Goal: Transaction & Acquisition: Book appointment/travel/reservation

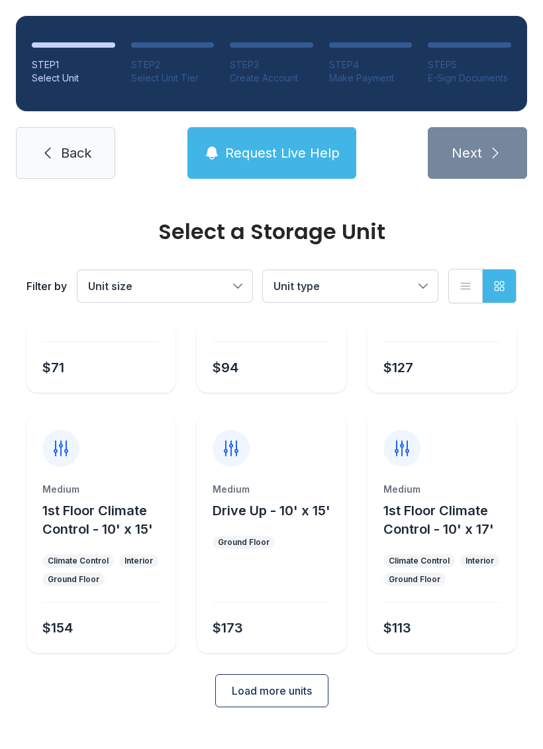
click at [297, 699] on span "Load more units" at bounding box center [272, 691] width 80 height 16
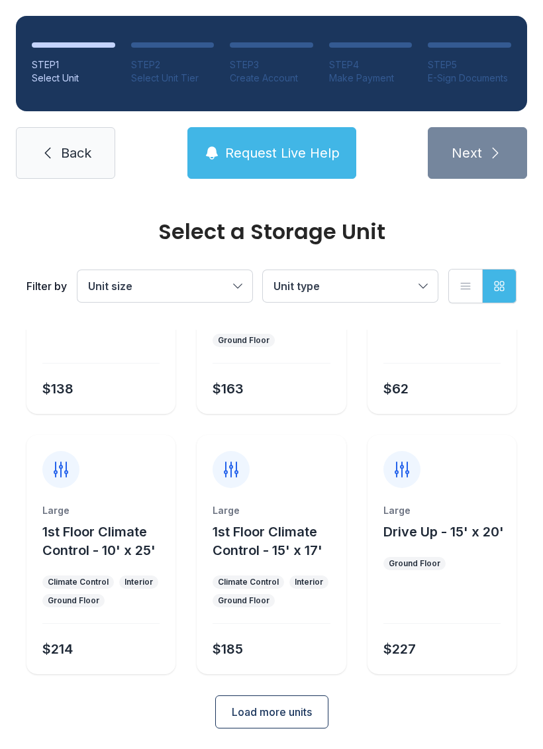
click at [315, 719] on button "Load more units" at bounding box center [271, 711] width 113 height 33
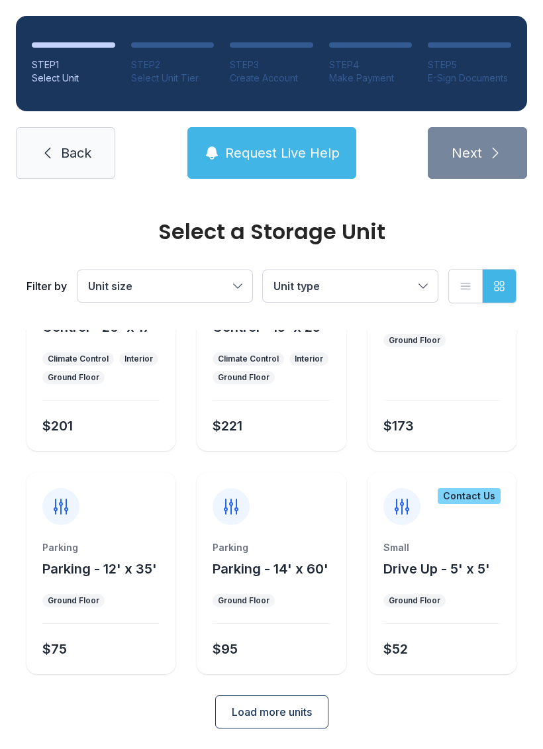
click at [262, 715] on span "Load more units" at bounding box center [272, 712] width 80 height 16
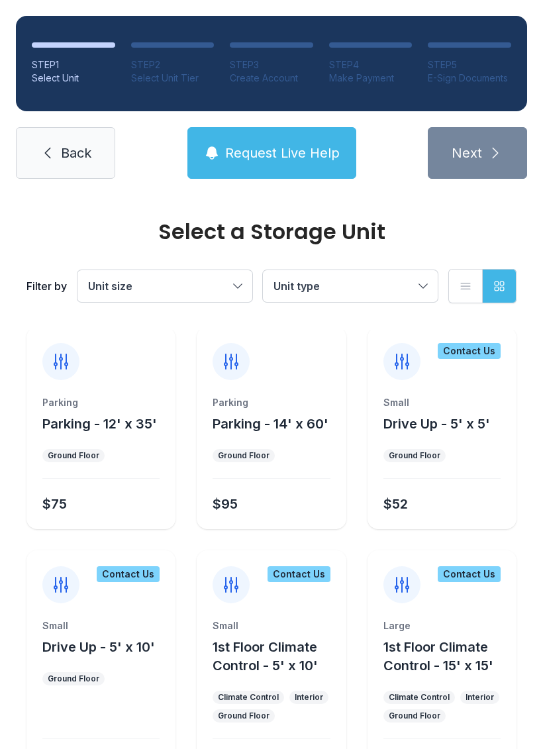
scroll to position [1311, 0]
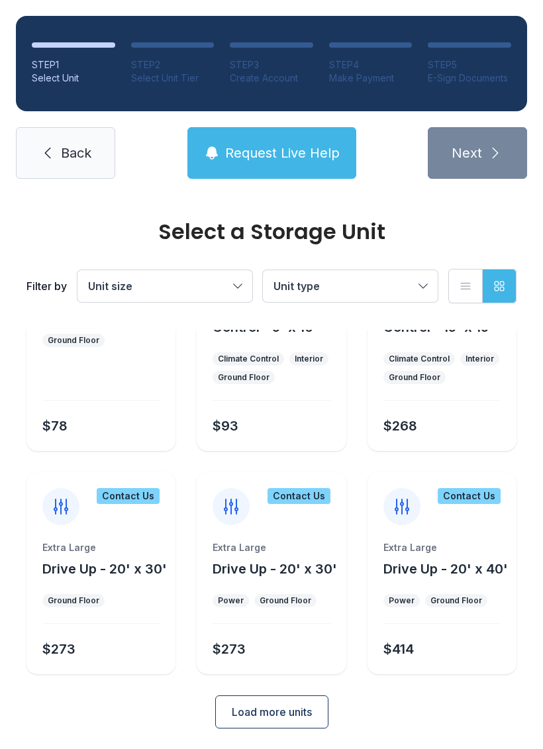
click at [299, 719] on span "Load more units" at bounding box center [272, 712] width 80 height 16
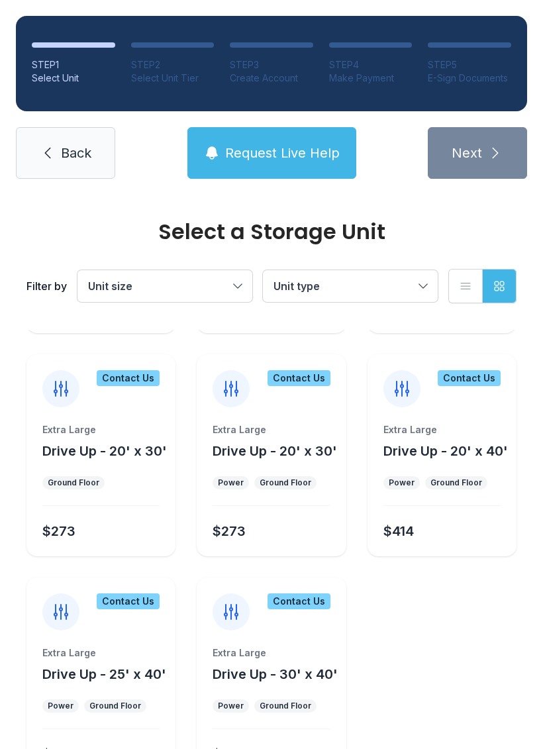
scroll to position [1764, 0]
click at [266, 687] on div "Extra Large Drive Up - 30' x 40' Power Ground Floor $571" at bounding box center [271, 712] width 149 height 133
click at [238, 619] on icon at bounding box center [231, 611] width 21 height 21
click at [259, 617] on div "Contact Us" at bounding box center [271, 603] width 149 height 53
click at [258, 653] on div "Extra Large" at bounding box center [271, 652] width 117 height 13
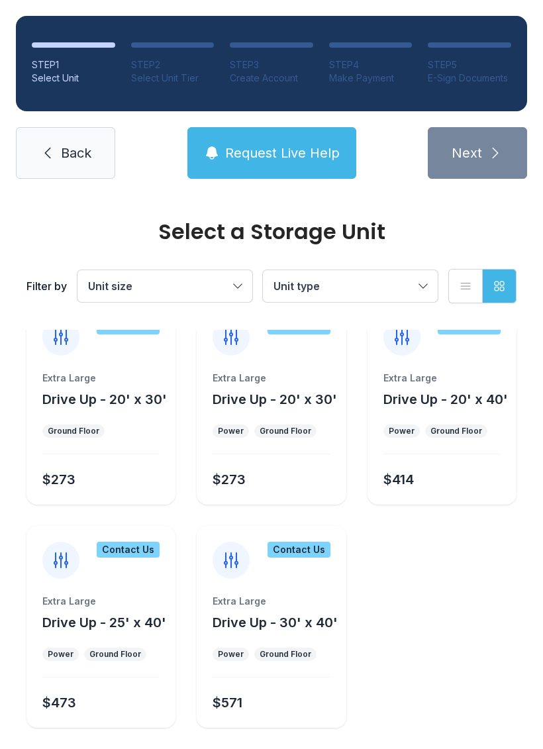
scroll to position [1814, 0]
click at [293, 693] on div "$571" at bounding box center [268, 701] width 123 height 24
click at [292, 693] on div "$571" at bounding box center [268, 701] width 123 height 24
click at [308, 553] on div "Contact Us" at bounding box center [299, 550] width 63 height 16
click at [308, 552] on div "Contact Us" at bounding box center [299, 550] width 63 height 16
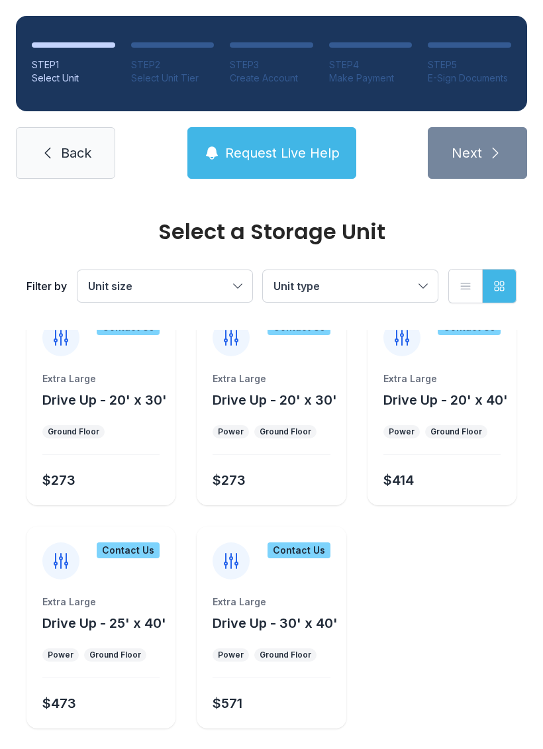
click at [311, 549] on div "Contact Us" at bounding box center [299, 550] width 63 height 16
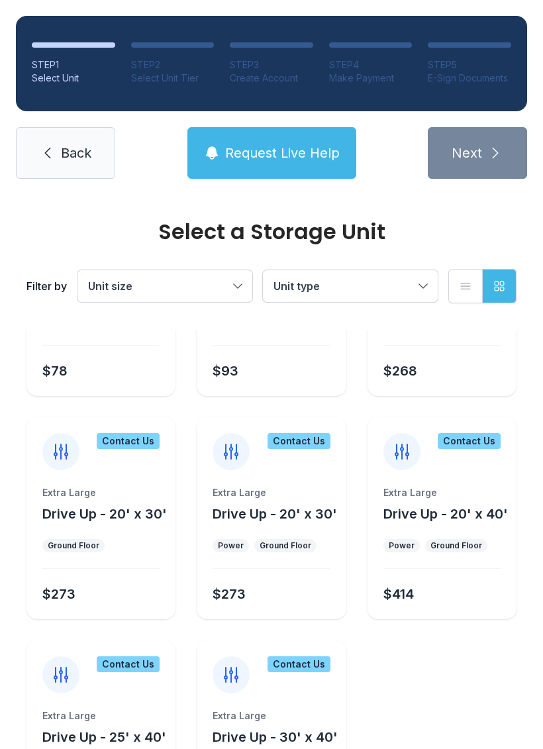
scroll to position [1697, 0]
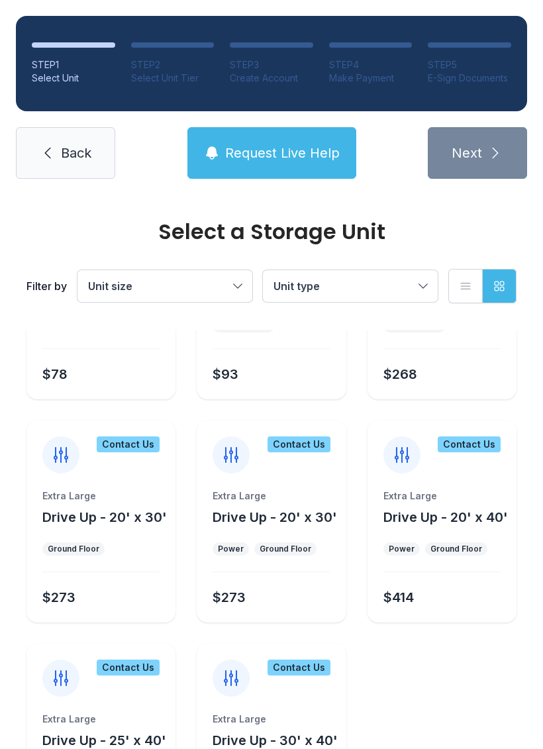
click at [233, 673] on icon at bounding box center [231, 678] width 21 height 21
click at [232, 681] on icon at bounding box center [231, 678] width 21 height 21
click at [238, 684] on icon at bounding box center [231, 678] width 21 height 21
click at [234, 686] on icon at bounding box center [231, 678] width 21 height 21
click at [232, 683] on icon at bounding box center [231, 678] width 13 height 15
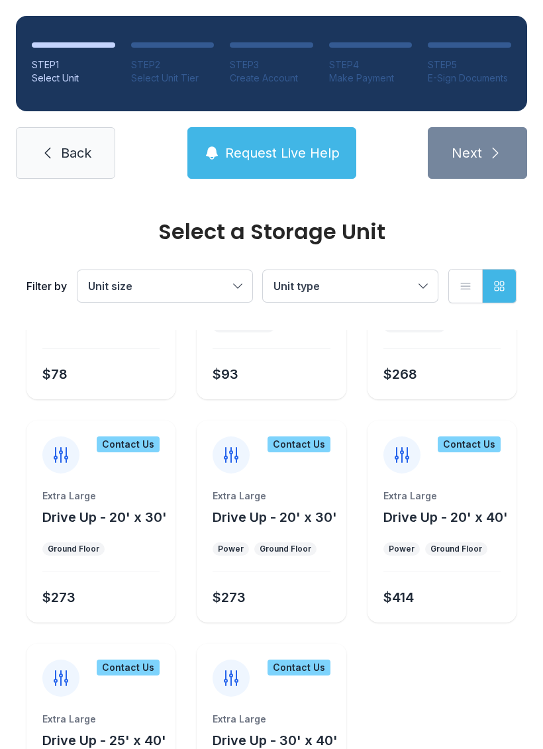
click at [409, 474] on div "Contact Us Extra Large Drive Up - 20' x 40' Power Ground Floor $414" at bounding box center [442, 522] width 149 height 202
click at [452, 499] on div "Extra Large" at bounding box center [441, 495] width 117 height 13
click at [451, 498] on div "Extra Large" at bounding box center [441, 495] width 117 height 13
click at [473, 557] on div "Extra Large Drive Up - 20' x 40' Power Ground Floor $414" at bounding box center [442, 555] width 149 height 133
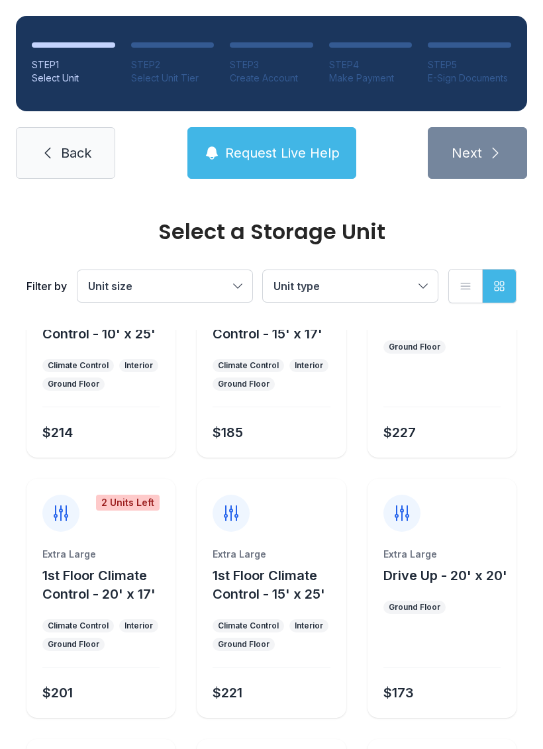
scroll to position [901, 0]
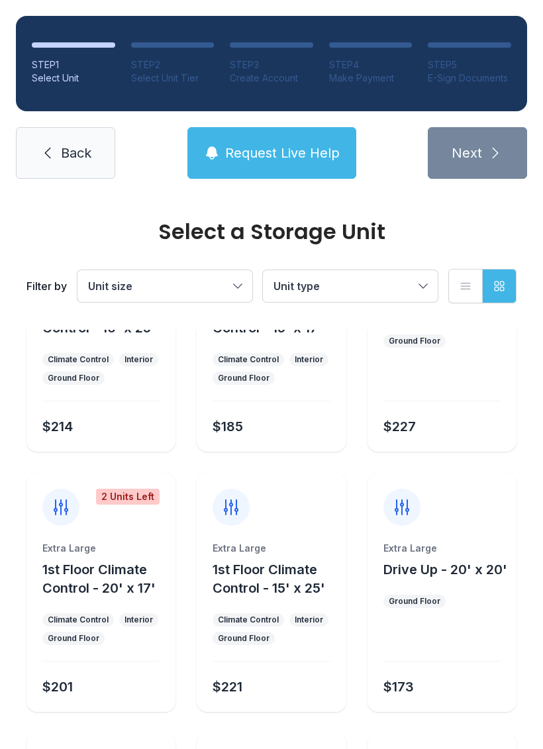
click at [141, 549] on div "Extra Large" at bounding box center [100, 548] width 117 height 13
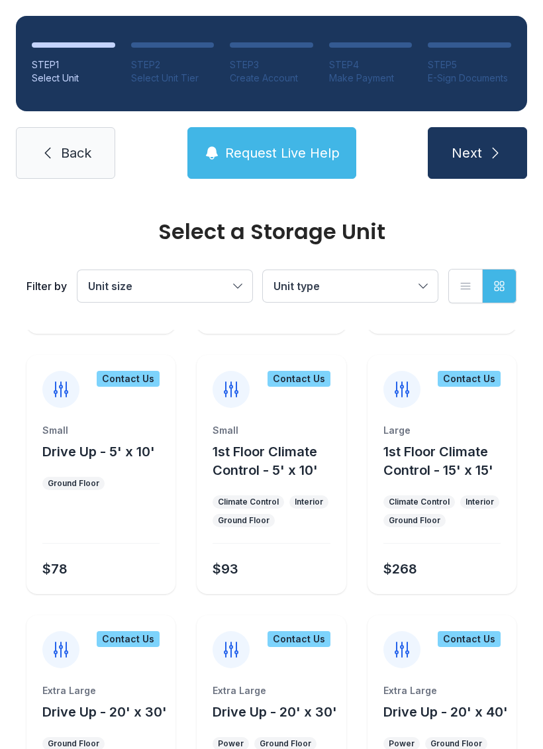
scroll to position [1508, 0]
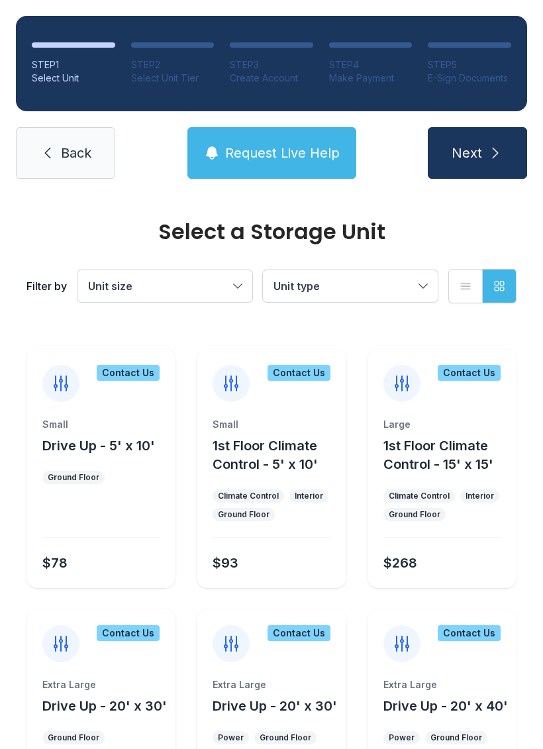
click at [285, 664] on div "Contact Us Extra Large Drive Up - 20' x 30' Power Ground Floor $273" at bounding box center [271, 710] width 149 height 202
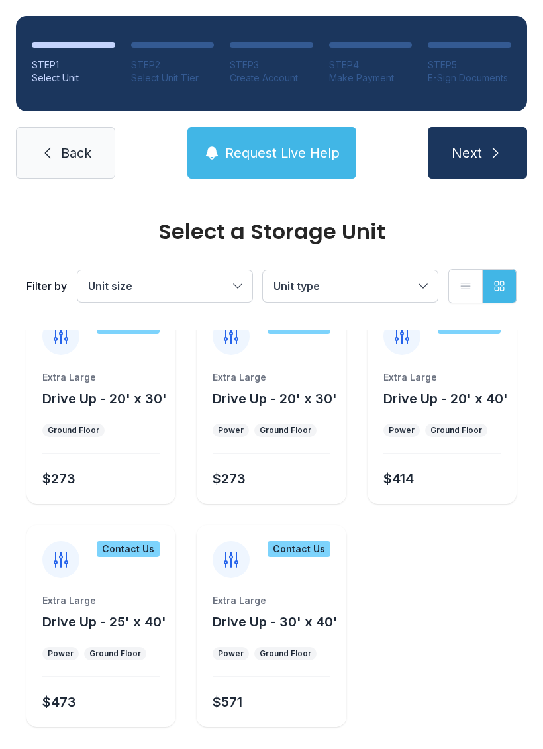
scroll to position [1814, 0]
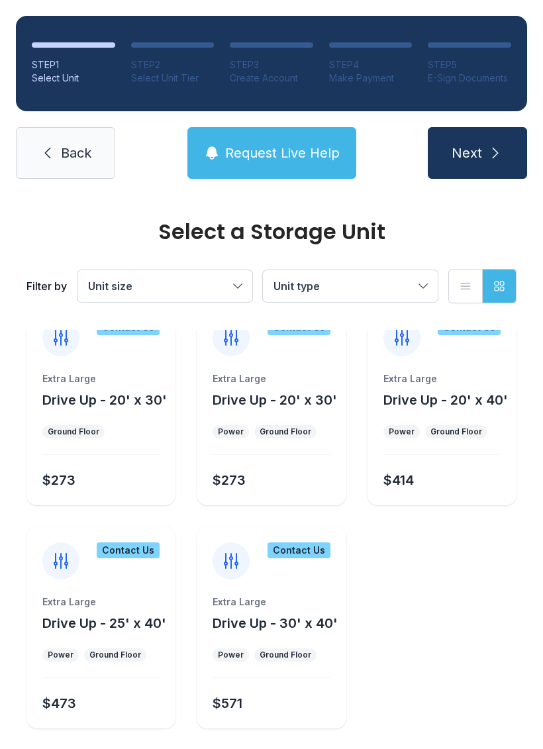
click at [273, 642] on div "Extra Large Drive Up - 30' x 40' Power Ground Floor $571" at bounding box center [271, 661] width 149 height 133
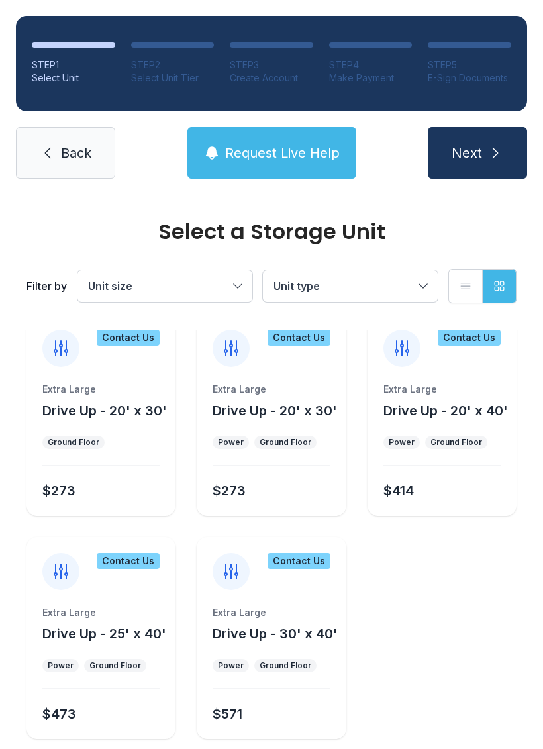
scroll to position [1803, 0]
click at [253, 599] on div "Contact Us Extra Large Drive Up - 30' x 40' Power Ground Floor $571" at bounding box center [271, 639] width 149 height 202
click at [245, 593] on div "Contact Us Extra Large Drive Up - 30' x 40' Power Ground Floor $571" at bounding box center [271, 639] width 149 height 202
click at [252, 591] on div "Contact Us Extra Large Drive Up - 30' x 40' Power Ground Floor $571" at bounding box center [271, 639] width 149 height 202
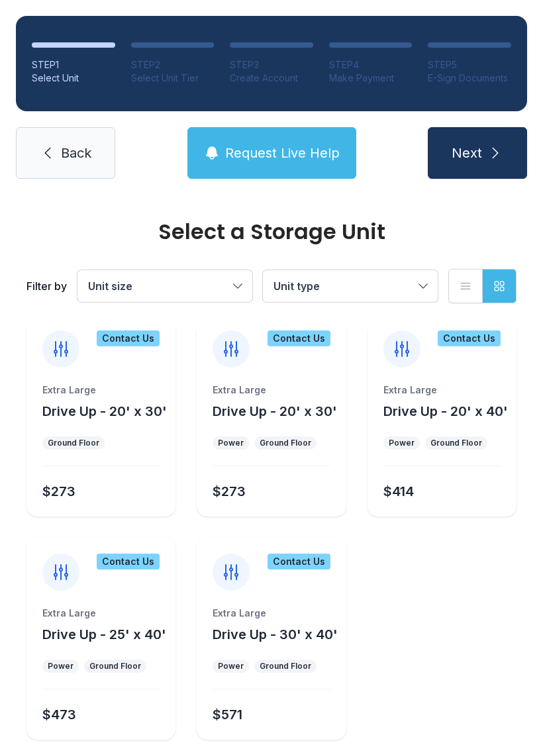
click at [255, 589] on div "Contact Us" at bounding box center [271, 564] width 149 height 53
click at [255, 587] on div "Contact Us" at bounding box center [271, 564] width 149 height 53
click at [264, 595] on div "Contact Us Extra Large Drive Up - 30' x 40' Power Ground Floor $571" at bounding box center [271, 639] width 149 height 202
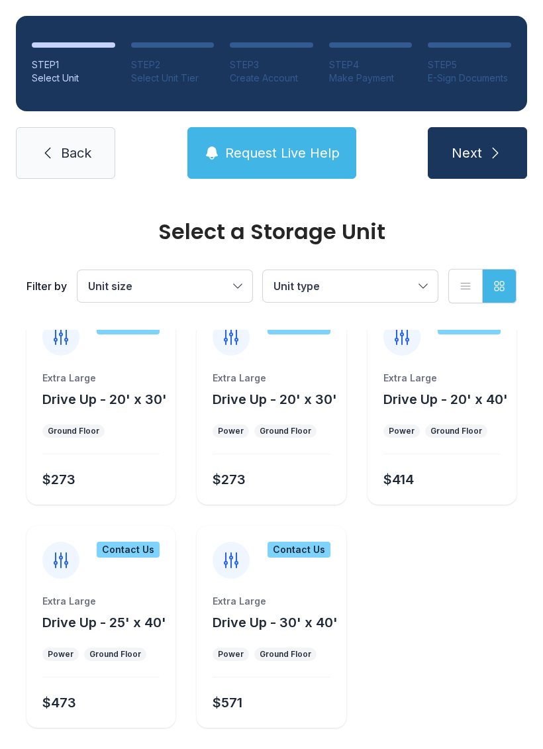
scroll to position [1814, 0]
click at [329, 691] on div "$571" at bounding box center [268, 701] width 123 height 24
click at [302, 572] on div "Contact Us" at bounding box center [271, 553] width 149 height 53
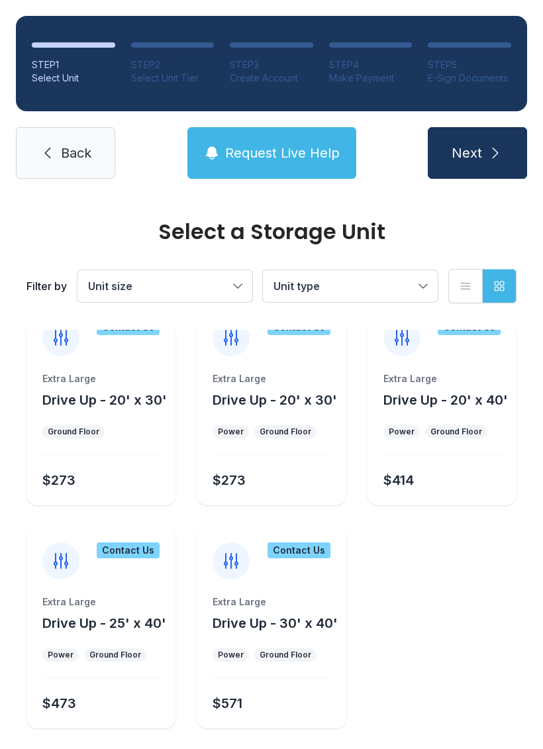
click at [310, 575] on div "Contact Us" at bounding box center [271, 553] width 149 height 53
click at [237, 555] on icon at bounding box center [231, 561] width 13 height 15
click at [321, 636] on div "Extra Large Drive Up - 30' x 40' Power Ground Floor $571" at bounding box center [271, 661] width 149 height 133
click at [234, 575] on div at bounding box center [231, 560] width 37 height 37
click at [234, 574] on div at bounding box center [231, 560] width 37 height 37
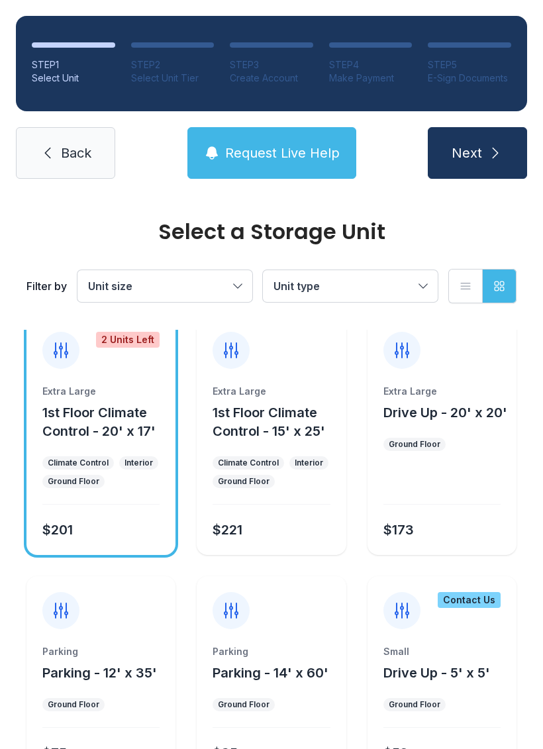
scroll to position [999, 0]
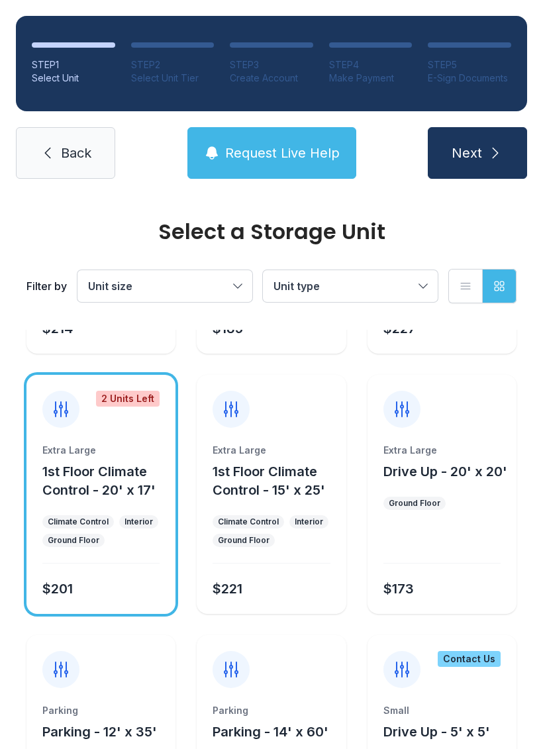
click at [477, 512] on div "Extra Large Drive Up - 20' x 20' Ground Floor $173" at bounding box center [442, 529] width 149 height 170
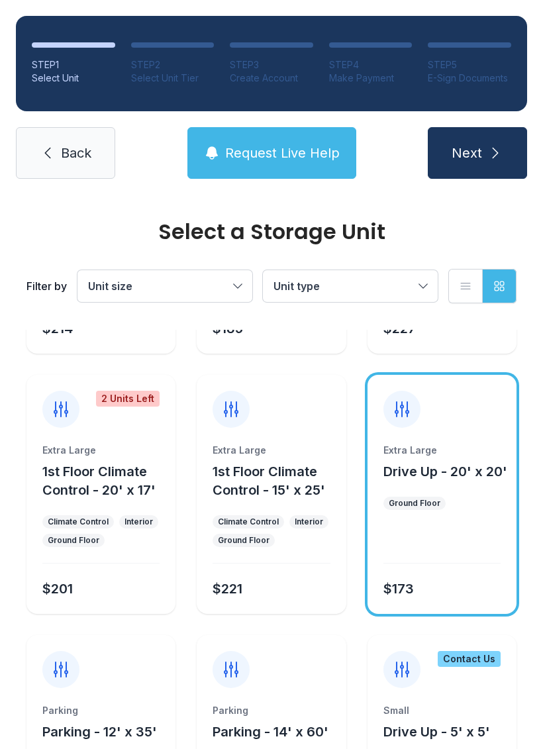
click at [468, 503] on ul "Ground Floor" at bounding box center [441, 503] width 117 height 13
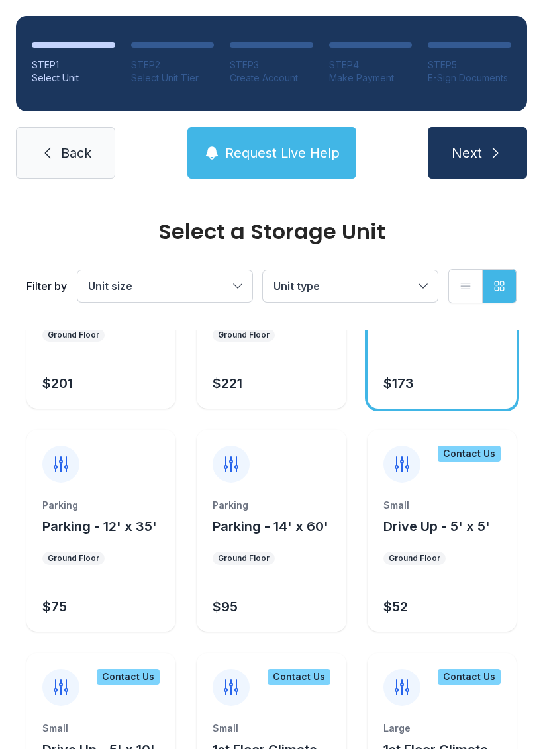
scroll to position [1205, 0]
